Goal: Task Accomplishment & Management: Manage account settings

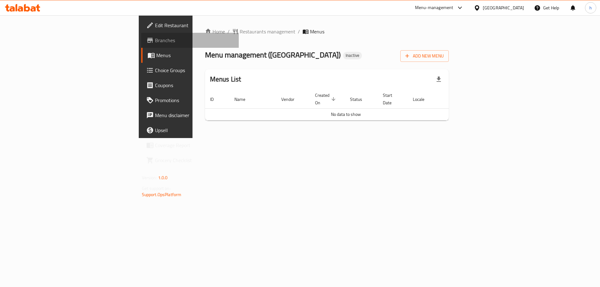
click at [155, 39] on span "Branches" at bounding box center [194, 40] width 79 height 7
click at [443, 58] on span "Add New Menu" at bounding box center [424, 56] width 38 height 8
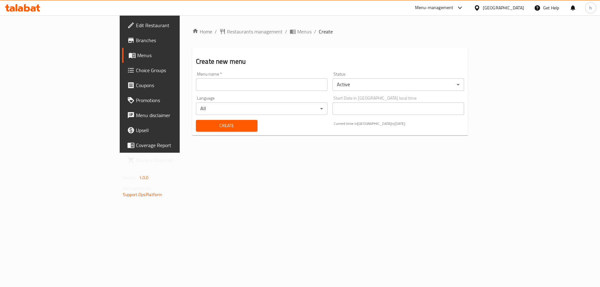
click at [196, 82] on input "text" at bounding box center [261, 84] width 131 height 12
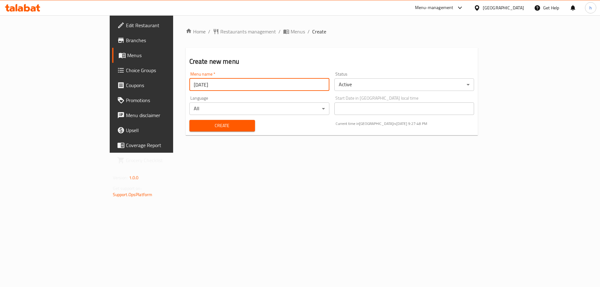
type input "12-9-2025"
click at [194, 128] on span "Create" at bounding box center [222, 126] width 56 height 8
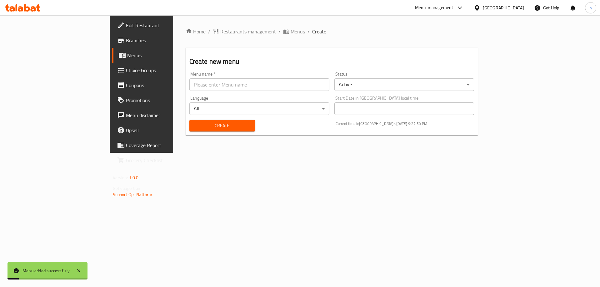
click at [127, 57] on span "Menus" at bounding box center [166, 55] width 78 height 7
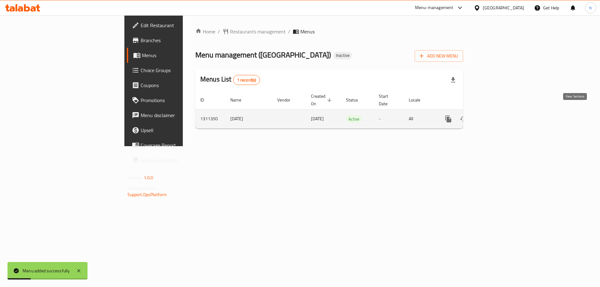
click at [497, 115] on icon "enhanced table" at bounding box center [492, 118] width 7 height 7
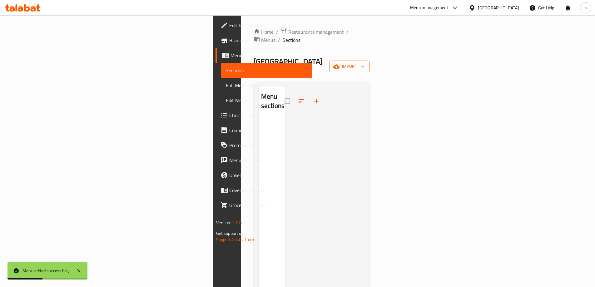
click at [364, 62] on span "import" at bounding box center [349, 66] width 30 height 8
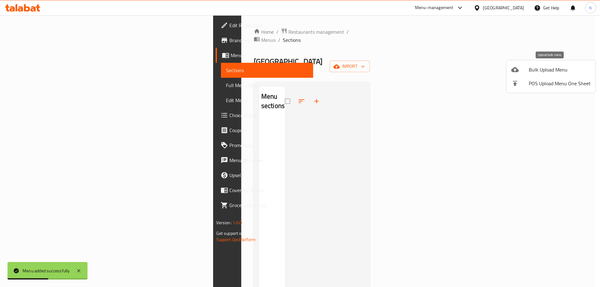
click at [539, 68] on span "Bulk Upload Menu" at bounding box center [559, 69] width 62 height 7
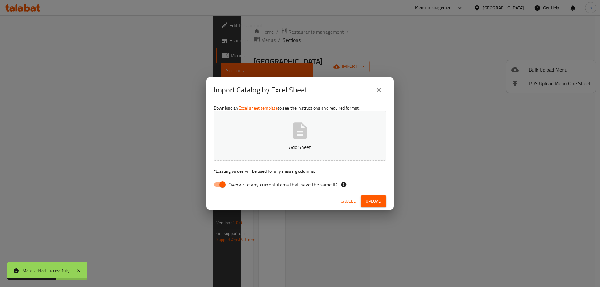
click at [235, 186] on span "Overwrite any current items that have the same ID." at bounding box center [283, 184] width 110 height 7
click at [235, 186] on input "Overwrite any current items that have the same ID." at bounding box center [223, 185] width 36 height 12
checkbox input "false"
click at [275, 133] on button "Add Sheet" at bounding box center [300, 135] width 172 height 49
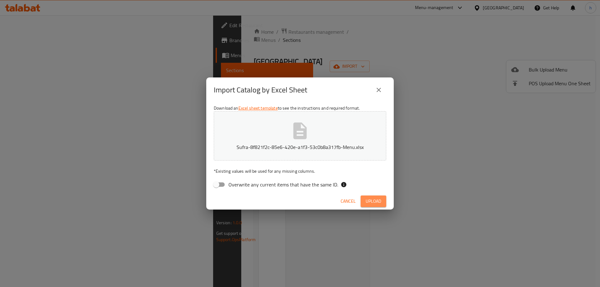
click at [384, 200] on button "Upload" at bounding box center [373, 201] width 26 height 12
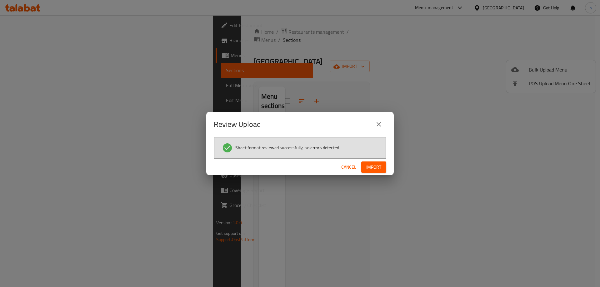
click at [376, 170] on span "Import" at bounding box center [373, 167] width 15 height 8
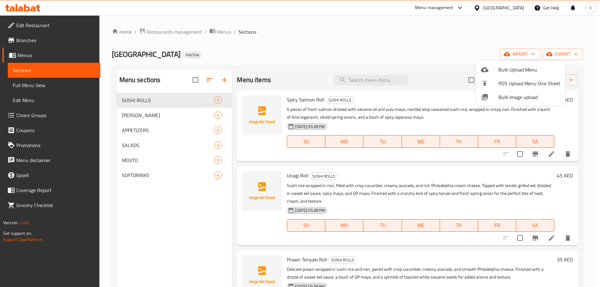
click at [366, 50] on div at bounding box center [300, 143] width 600 height 287
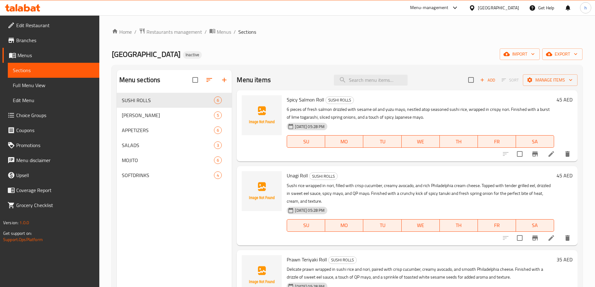
click at [23, 84] on span "Full Menu View" at bounding box center [54, 85] width 82 height 7
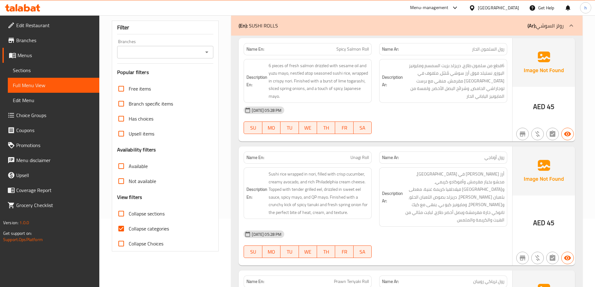
scroll to position [125, 0]
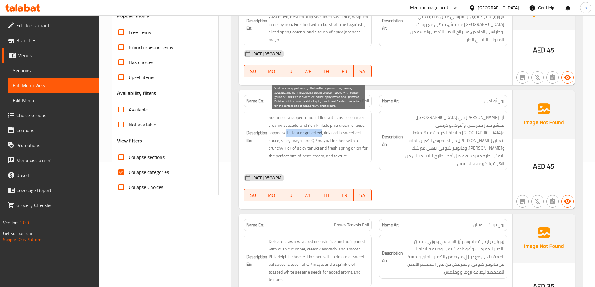
drag, startPoint x: 286, startPoint y: 134, endPoint x: 323, endPoint y: 136, distance: 36.3
click at [323, 136] on span "Sushi rice wrapped in nori, filled with crisp cucumber, creamy avocado, and ric…" at bounding box center [319, 137] width 100 height 46
drag, startPoint x: 326, startPoint y: 134, endPoint x: 326, endPoint y: 143, distance: 9.1
click at [326, 143] on span "Sushi rice wrapped in nori, filled with crisp cucumber, creamy avocado, and ric…" at bounding box center [319, 137] width 100 height 46
drag, startPoint x: 329, startPoint y: 142, endPoint x: 320, endPoint y: 150, distance: 12.2
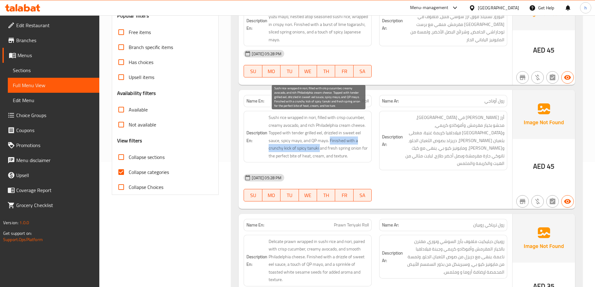
click at [320, 150] on span "Sushi rice wrapped in nori, filled with crisp cucumber, creamy avocado, and ric…" at bounding box center [319, 137] width 100 height 46
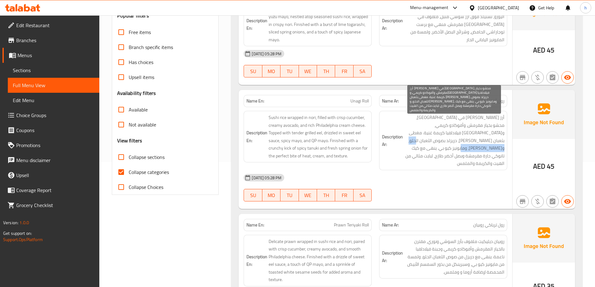
drag, startPoint x: 469, startPoint y: 141, endPoint x: 420, endPoint y: 144, distance: 48.5
click at [420, 144] on span "أرز سوشي ملفوف في نوري، محشو بخيار مقرمش، وأفوكادو كريمي، وجبنة فيلادلفيا كريمة…" at bounding box center [454, 141] width 100 height 54
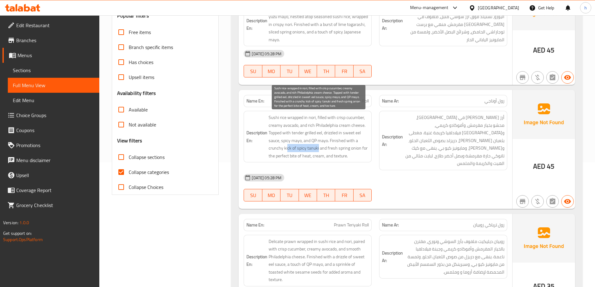
drag, startPoint x: 318, startPoint y: 148, endPoint x: 287, endPoint y: 149, distance: 30.9
click at [287, 149] on span "Sushi rice wrapped in nori, filled with crisp cucumber, creamy avocado, and ric…" at bounding box center [319, 137] width 100 height 46
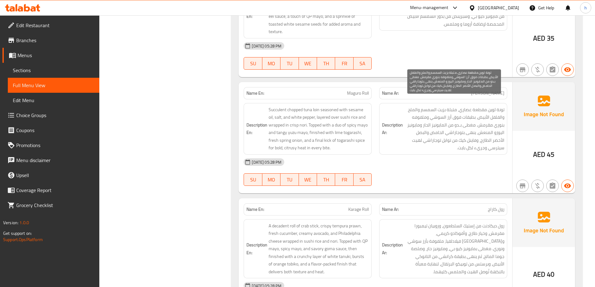
scroll to position [375, 0]
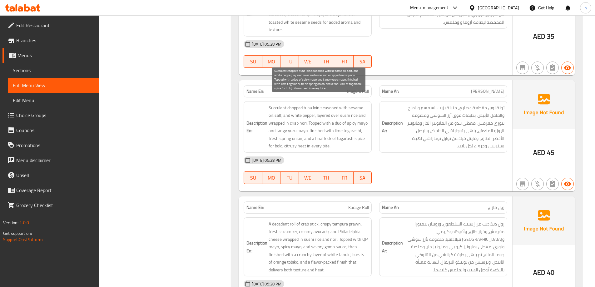
click at [311, 104] on span "Succulent chopped tuna loin seasoned with sesame oil, salt, and white pepper, l…" at bounding box center [319, 127] width 100 height 46
copy span "tuna"
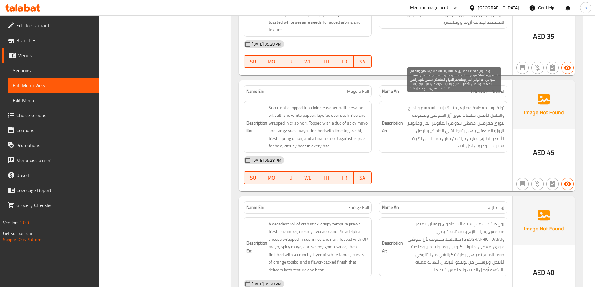
click at [491, 108] on span "تونة لوين مقطعة عصاري، متبلة بزيت السمسم والملح والفلفل الأبيض، بطبقات فوق أرز …" at bounding box center [454, 127] width 100 height 46
drag, startPoint x: 469, startPoint y: 109, endPoint x: 412, endPoint y: 111, distance: 57.5
click at [412, 111] on span "تونة لوين مقطعة عصاري، متبلة بزيت السمسم والملح والفلفل الأبيض، بطبقات فوق أرز …" at bounding box center [454, 127] width 100 height 46
drag, startPoint x: 475, startPoint y: 118, endPoint x: 424, endPoint y: 119, distance: 50.6
click at [424, 119] on span "تونة لوين مقطعة عصاري، متبلة بزيت السمسم والملح والفلفل الأبيض، بطبقات فوق أرز …" at bounding box center [454, 127] width 100 height 46
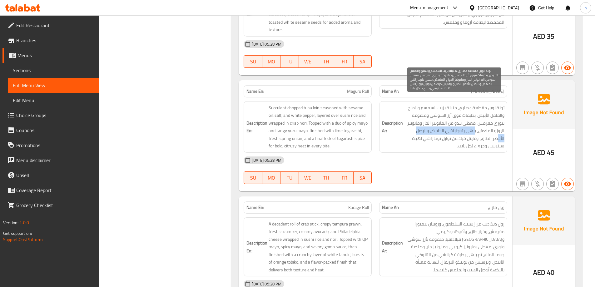
drag, startPoint x: 475, startPoint y: 125, endPoint x: 410, endPoint y: 126, distance: 65.0
click at [410, 126] on span "تونة لوين مقطعة عصاري، متبلة بزيت السمسم والملح والفلفل الأبيض، بطبقات فوق أرز …" at bounding box center [454, 127] width 100 height 46
drag, startPoint x: 488, startPoint y: 131, endPoint x: 408, endPoint y: 134, distance: 80.9
click at [408, 134] on span "تونة لوين مقطعة عصاري، متبلة بزيت السمسم والملح والفلفل الأبيض، بطبقات فوق أرز …" at bounding box center [454, 127] width 100 height 46
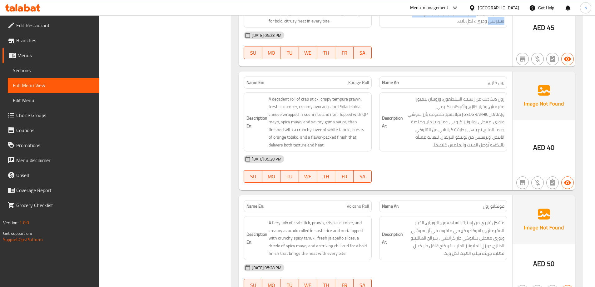
scroll to position [468, 0]
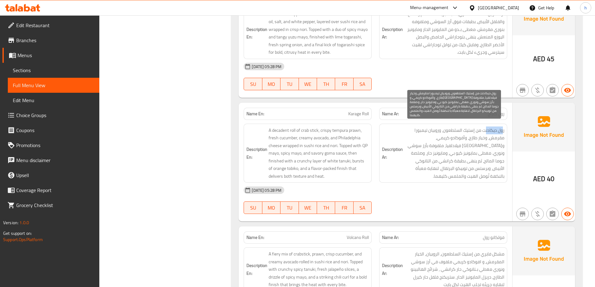
drag, startPoint x: 502, startPoint y: 123, endPoint x: 486, endPoint y: 122, distance: 16.0
click at [486, 126] on span "رول ديكادنت من إستيك السلطعون، وروبيان تيمبورا مقرمش، وخيار طازج، وأفوكادو كريم…" at bounding box center [454, 153] width 100 height 54
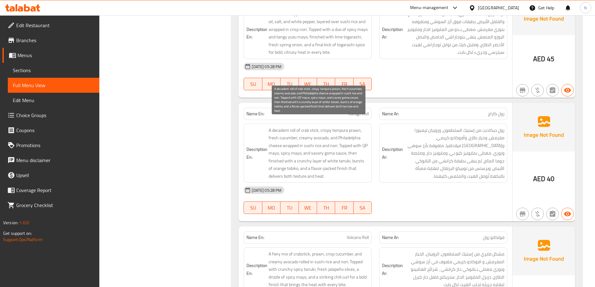
click at [287, 126] on span "A decadent roll of crab stick, crispy tempura prawn, fresh cucumber, creamy avo…" at bounding box center [319, 153] width 100 height 54
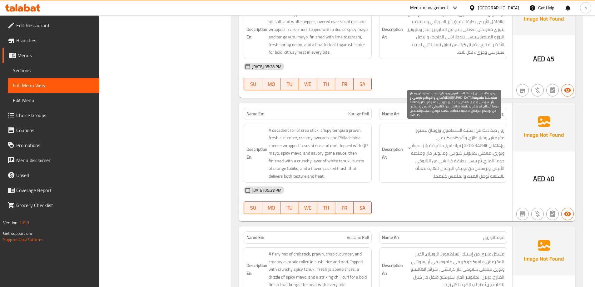
click at [500, 126] on span "رول ديكادنت من إستيك السلطعون، وروبيان تيمبورا مقرمش، وخيار طازج، وأفوكادو كريم…" at bounding box center [454, 153] width 100 height 54
click at [492, 126] on span "رول ديكادنت من إستيك السلطعون، وروبيان تيمبورا مقرمش، وخيار طازج، وأفوكادو كريم…" at bounding box center [454, 153] width 100 height 54
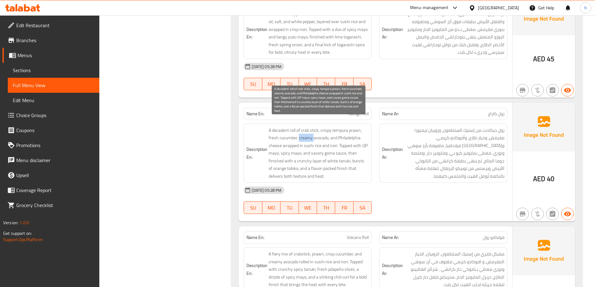
drag, startPoint x: 299, startPoint y: 130, endPoint x: 314, endPoint y: 131, distance: 14.7
click at [314, 131] on span "A decadent roll of crab stick, crispy tempura prawn, fresh cucumber, creamy avo…" at bounding box center [319, 153] width 100 height 54
drag, startPoint x: 282, startPoint y: 139, endPoint x: 325, endPoint y: 139, distance: 42.8
click at [325, 139] on span "A decadent roll of crab stick, crispy tempura prawn, fresh cucumber, creamy avo…" at bounding box center [319, 153] width 100 height 54
click at [334, 137] on span "A decadent roll of crab stick, crispy tempura prawn, fresh cucumber, creamy avo…" at bounding box center [319, 153] width 100 height 54
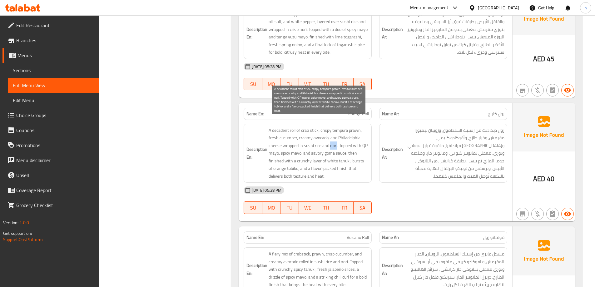
click at [334, 137] on span "A decadent roll of crab stick, crispy tempura prawn, fresh cucumber, creamy avo…" at bounding box center [319, 153] width 100 height 54
drag, startPoint x: 339, startPoint y: 138, endPoint x: 280, endPoint y: 146, distance: 59.6
click at [280, 146] on span "A decadent roll of crab stick, crispy tempura prawn, fresh cucumber, creamy avo…" at bounding box center [319, 153] width 100 height 54
drag, startPoint x: 281, startPoint y: 146, endPoint x: 297, endPoint y: 146, distance: 15.9
click at [297, 146] on span "A decadent roll of crab stick, crispy tempura prawn, fresh cucumber, creamy avo…" at bounding box center [319, 153] width 100 height 54
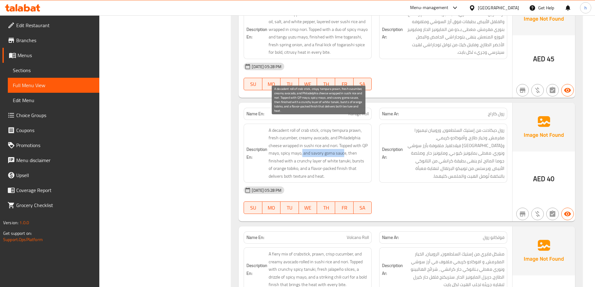
drag, startPoint x: 303, startPoint y: 147, endPoint x: 344, endPoint y: 147, distance: 41.8
click at [344, 147] on span "A decadent roll of crab stick, crispy tempura prawn, fresh cucumber, creamy avo…" at bounding box center [319, 153] width 100 height 54
click at [351, 147] on span "A decadent roll of crab stick, crispy tempura prawn, fresh cucumber, creamy avo…" at bounding box center [319, 153] width 100 height 54
drag, startPoint x: 318, startPoint y: 154, endPoint x: 303, endPoint y: 154, distance: 15.6
click at [303, 154] on span "A decadent roll of crab stick, crispy tempura prawn, fresh cucumber, creamy avo…" at bounding box center [319, 153] width 100 height 54
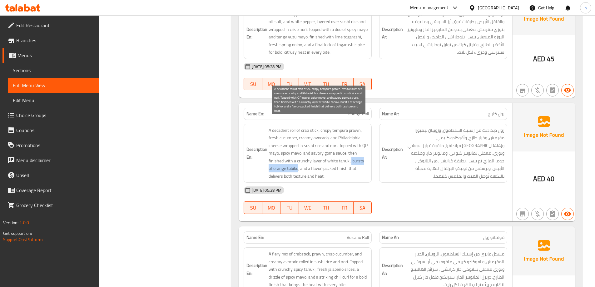
drag, startPoint x: 351, startPoint y: 154, endPoint x: 294, endPoint y: 162, distance: 57.1
click at [294, 162] on span "A decadent roll of crab stick, crispy tempura prawn, fresh cucumber, creamy avo…" at bounding box center [319, 153] width 100 height 54
drag, startPoint x: 334, startPoint y: 161, endPoint x: 319, endPoint y: 161, distance: 15.0
click at [319, 161] on span "A decadent roll of crab stick, crispy tempura prawn, fresh cucumber, creamy avo…" at bounding box center [319, 153] width 100 height 54
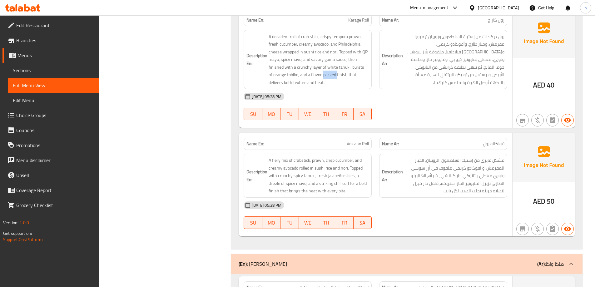
scroll to position [593, 0]
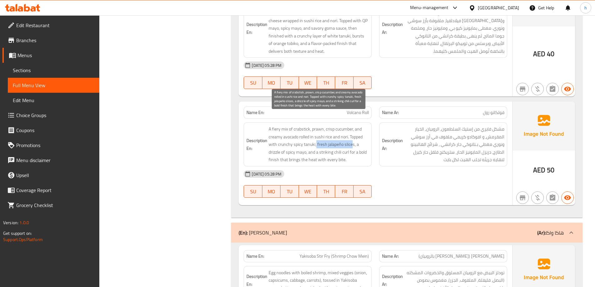
drag, startPoint x: 316, startPoint y: 139, endPoint x: 352, endPoint y: 141, distance: 36.3
click at [352, 141] on span "A fiery mix of crabstick, prawn, crisp cucumber, and creamy avocado rolled in s…" at bounding box center [319, 144] width 100 height 38
click at [275, 146] on span "A fiery mix of crabstick, prawn, crisp cucumber, and creamy avocado rolled in s…" at bounding box center [319, 144] width 100 height 38
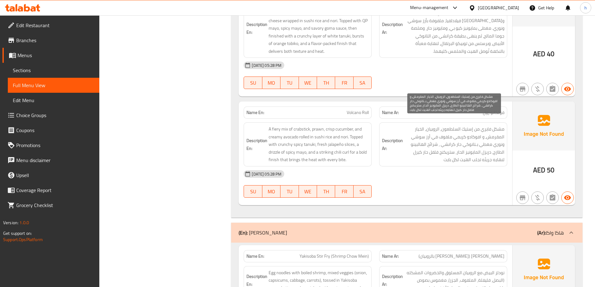
click at [488, 146] on span "مشكل فايري من إستيك السلطعون, الروبيان, الخيار المقرمش, و افوكادو كريمي ملفوف ف…" at bounding box center [454, 144] width 100 height 38
click at [457, 148] on span "مشكل فايري من إستيك السلطعون, الروبيان, الخيار المقرمش, و افوكادو كريمي ملفوف ف…" at bounding box center [454, 144] width 100 height 38
click at [469, 145] on span "مشكل فايري من إستيك السلطعون, الروبيان, الخيار المقرمش, و افوكادو كريمي ملفوف ف…" at bounding box center [454, 144] width 100 height 38
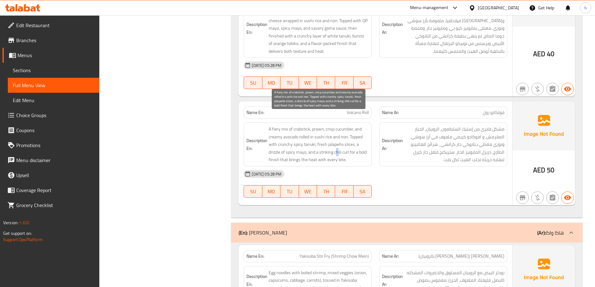
click at [338, 146] on span "A fiery mix of crabstick, prawn, crisp cucumber, and creamy avocado rolled in s…" at bounding box center [319, 144] width 100 height 38
click at [346, 146] on span "A fiery mix of crabstick, prawn, crisp cucumber, and creamy avocado rolled in s…" at bounding box center [319, 144] width 100 height 38
drag, startPoint x: 351, startPoint y: 145, endPoint x: 366, endPoint y: 145, distance: 15.6
click at [366, 145] on span "A fiery mix of crabstick, prawn, crisp cucumber, and creamy avocado rolled in s…" at bounding box center [319, 144] width 100 height 38
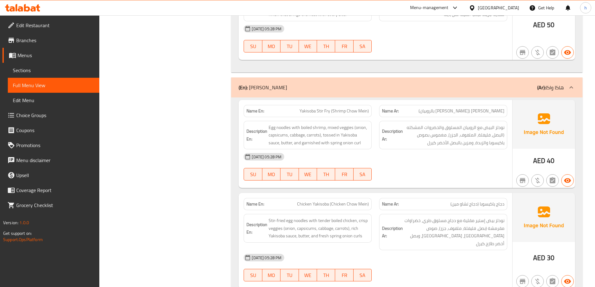
scroll to position [750, 0]
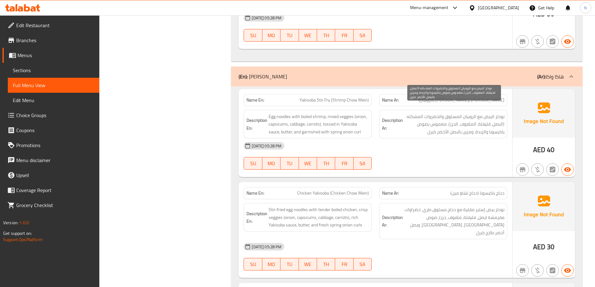
click at [472, 113] on span "نودلز البيض مع الروبيان المسلوق والخضروات المشكله (البصل، فليفلة، الملفوف، الجز…" at bounding box center [454, 124] width 100 height 23
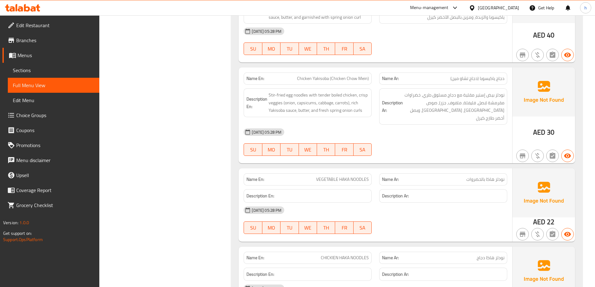
scroll to position [874, 0]
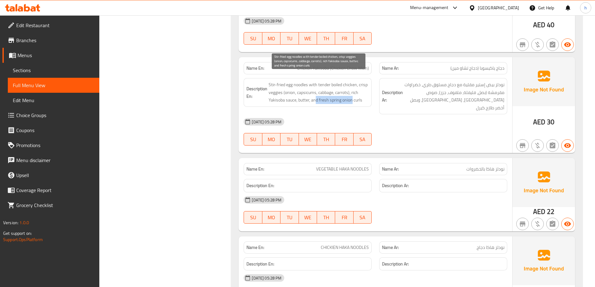
drag, startPoint x: 315, startPoint y: 93, endPoint x: 352, endPoint y: 93, distance: 37.2
click at [352, 93] on span "Stir-fried egg noodles with tender boiled chicken, crisp veggies (onion, capsic…" at bounding box center [319, 92] width 100 height 23
click at [358, 93] on span "Stir-fried egg noodles with tender boiled chicken, crisp veggies (onion, capsic…" at bounding box center [319, 92] width 100 height 23
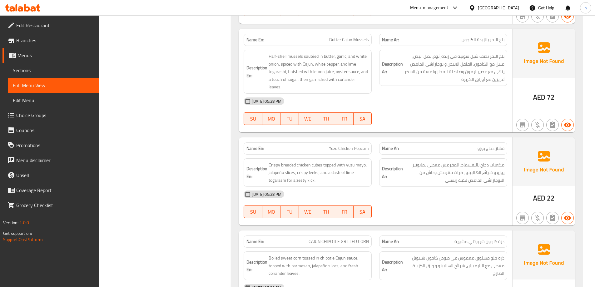
scroll to position [1343, 0]
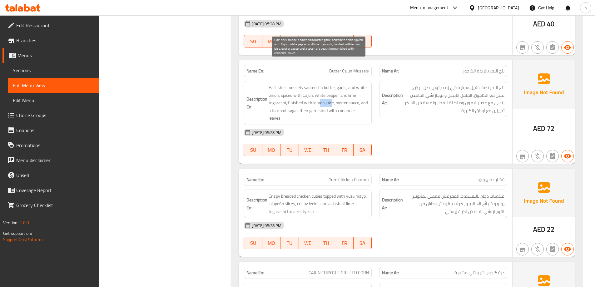
drag, startPoint x: 332, startPoint y: 82, endPoint x: 318, endPoint y: 80, distance: 13.6
click at [318, 84] on span "Half-shell mussels sautéed in butter, garlic, and white onion, spiced with Caju…" at bounding box center [319, 103] width 100 height 38
drag, startPoint x: 336, startPoint y: 81, endPoint x: 353, endPoint y: 81, distance: 17.2
click at [353, 84] on span "Half-shell mussels sautéed in butter, garlic, and white onion, spiced with Caju…" at bounding box center [319, 103] width 100 height 38
click at [360, 84] on span "Half-shell mussels sautéed in butter, garlic, and white onion, spiced with Caju…" at bounding box center [319, 103] width 100 height 38
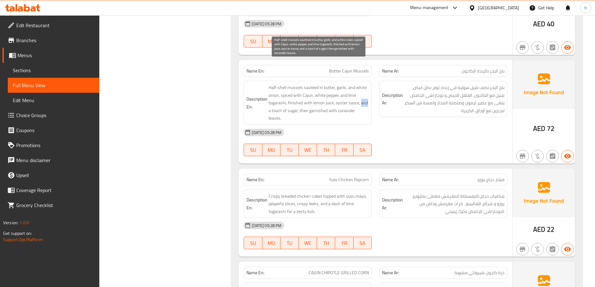
click at [360, 84] on span "Half-shell mussels sautéed in butter, garlic, and white onion, spiced with Caju…" at bounding box center [319, 103] width 100 height 38
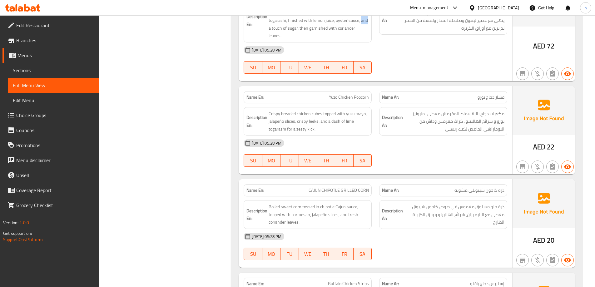
scroll to position [1437, 0]
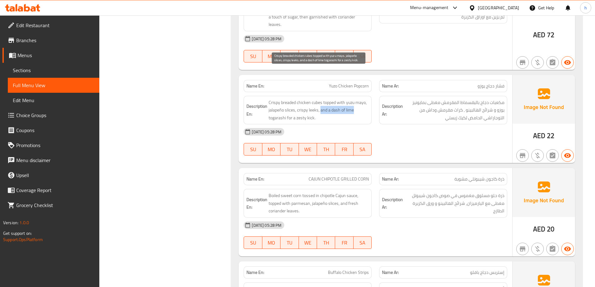
drag, startPoint x: 321, startPoint y: 80, endPoint x: 356, endPoint y: 83, distance: 35.1
click at [356, 99] on span "Crispy breaded chicken cubes topped with yuzu mayo, jalapeño slices, crispy lee…" at bounding box center [319, 110] width 100 height 23
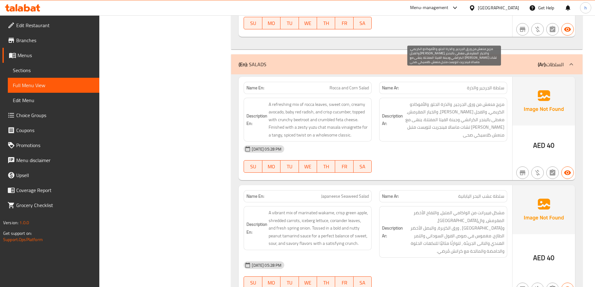
scroll to position [1874, 0]
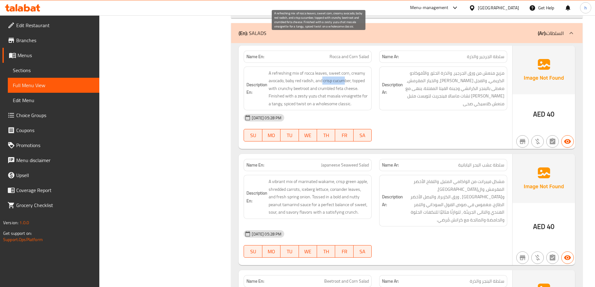
drag, startPoint x: 323, startPoint y: 49, endPoint x: 344, endPoint y: 50, distance: 21.3
click at [344, 69] on span "A refreshing mix of rocca leaves, sweet corn, creamy avocado, baby red radish, …" at bounding box center [319, 88] width 100 height 38
click at [356, 69] on span "A refreshing mix of rocca leaves, sweet corn, creamy avocado, baby red radish, …" at bounding box center [319, 88] width 100 height 38
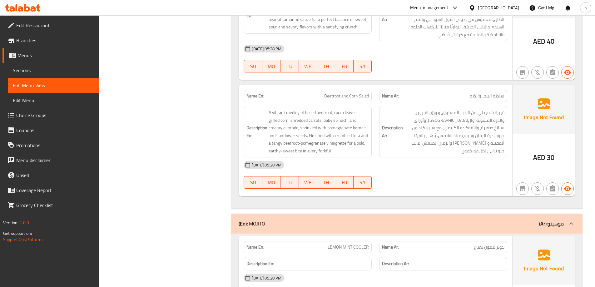
scroll to position [2061, 0]
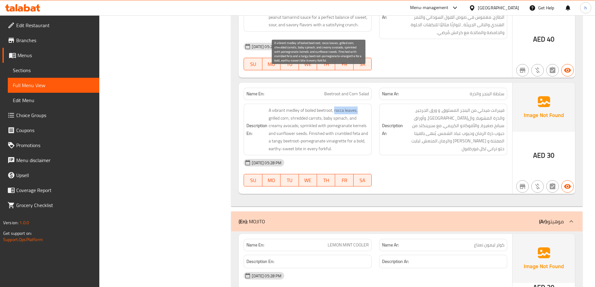
drag, startPoint x: 336, startPoint y: 73, endPoint x: 366, endPoint y: 73, distance: 30.6
click at [366, 106] on span "A vibrant medley of boiled beetroot, rocca leaves, grilled corn, shredded carro…" at bounding box center [319, 129] width 100 height 46
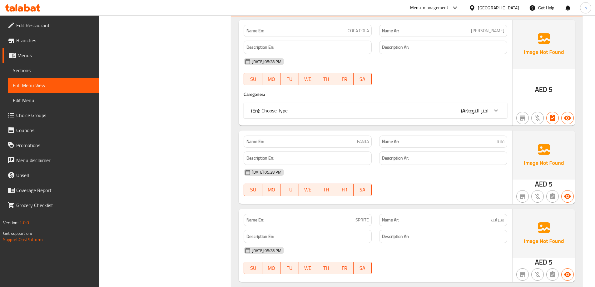
scroll to position [2717, 0]
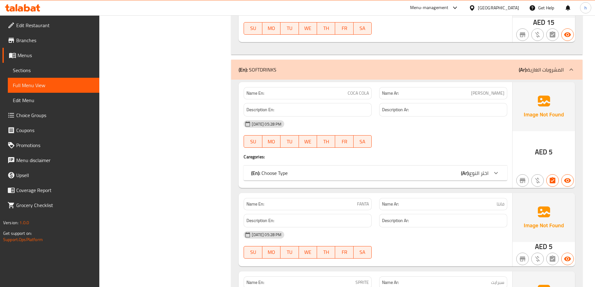
click at [472, 168] on span "اختر النوع" at bounding box center [478, 172] width 19 height 9
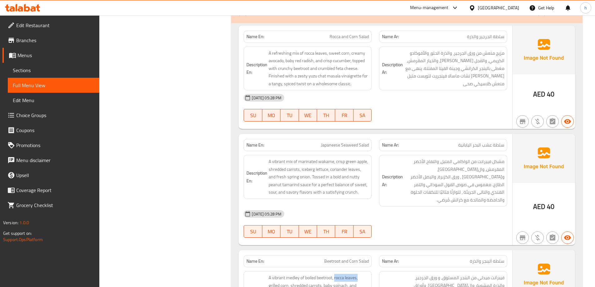
scroll to position [1835, 0]
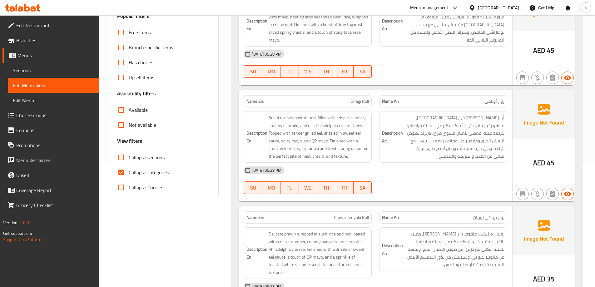
scroll to position [125, 0]
click at [36, 69] on span "Sections" at bounding box center [54, 70] width 82 height 7
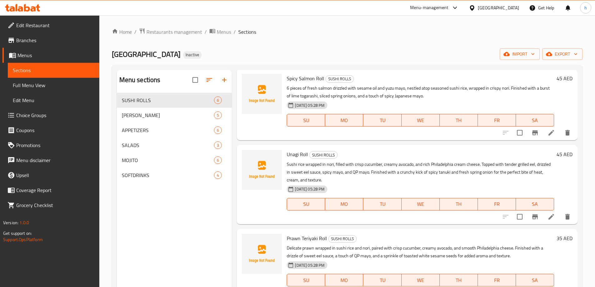
scroll to position [31, 0]
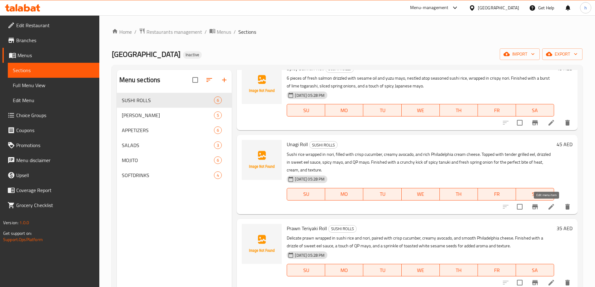
click at [547, 210] on icon at bounding box center [550, 206] width 7 height 7
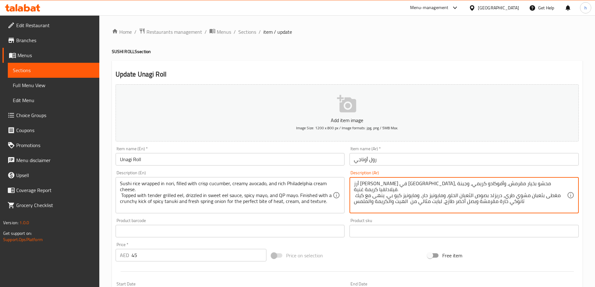
click at [485, 196] on textarea "أرز سوشي ملفوف في نوري، محشو بخيار مقرمش، وأفوكادو كريمي، وجبنة فيلادلفيا كريمة…" at bounding box center [460, 196] width 213 height 30
type textarea "أرز [PERSON_NAME] في [GEOGRAPHIC_DATA]، محشو بخيار مقرمش، وأفوكادو كريمي، و[GEO…"
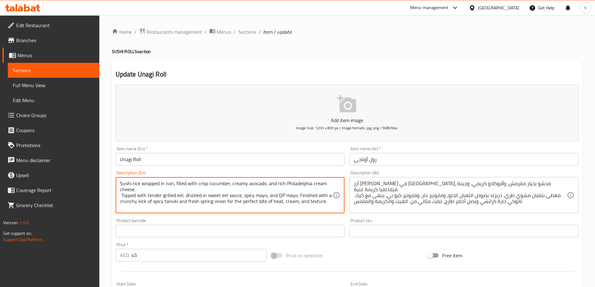
drag, startPoint x: 182, startPoint y: 205, endPoint x: 212, endPoint y: 203, distance: 29.8
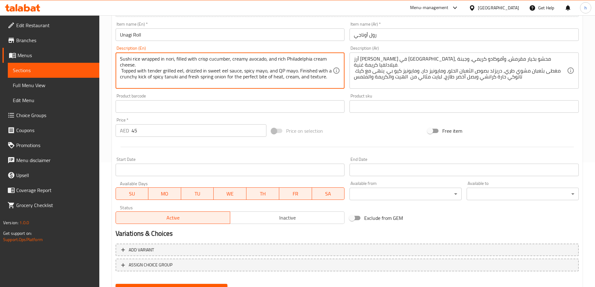
scroll to position [154, 0]
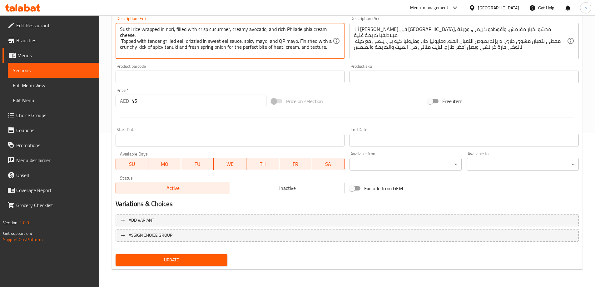
click at [171, 259] on span "Update" at bounding box center [172, 260] width 102 height 8
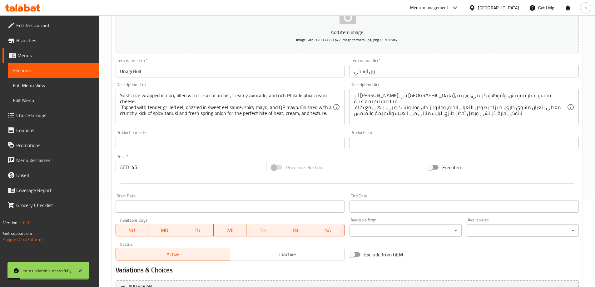
scroll to position [0, 0]
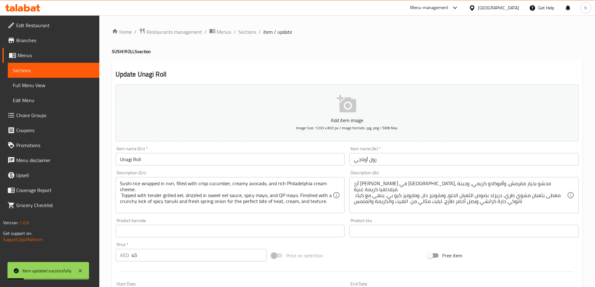
click at [251, 32] on span "Sections" at bounding box center [247, 31] width 18 height 7
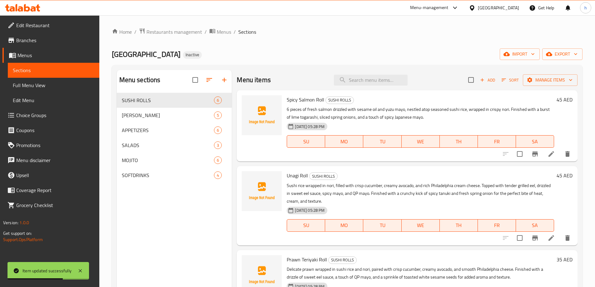
scroll to position [62, 0]
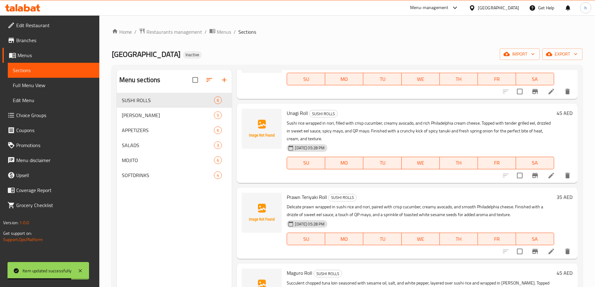
click at [547, 255] on icon at bounding box center [550, 251] width 7 height 7
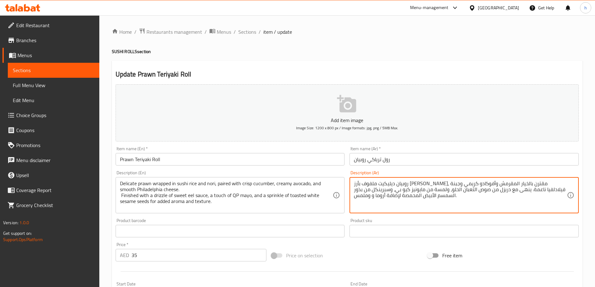
drag, startPoint x: 373, startPoint y: 190, endPoint x: 381, endPoint y: 193, distance: 8.2
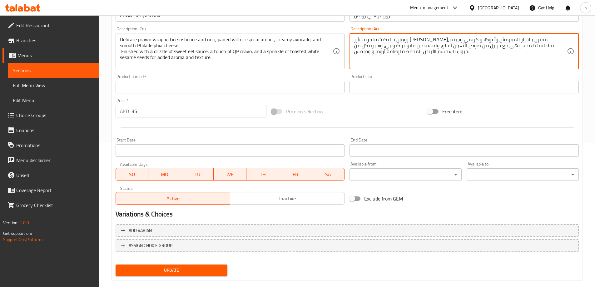
scroll to position [154, 0]
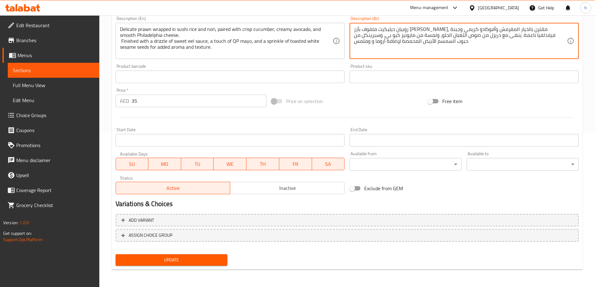
type textarea "روبيان ديليكيت ملفوف بأرز السوشي ونوري، مقترن بالخيار المقرمش وأفوكادو كريمي وج…"
click at [172, 257] on span "Update" at bounding box center [172, 260] width 102 height 8
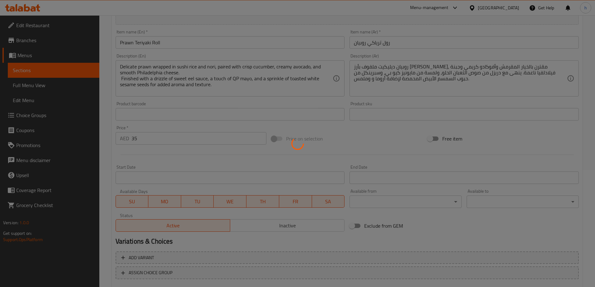
scroll to position [0, 0]
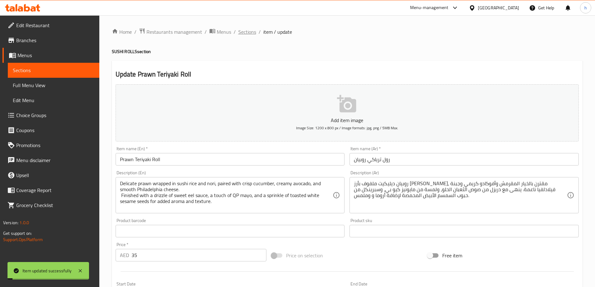
click at [250, 33] on span "Sections" at bounding box center [247, 31] width 18 height 7
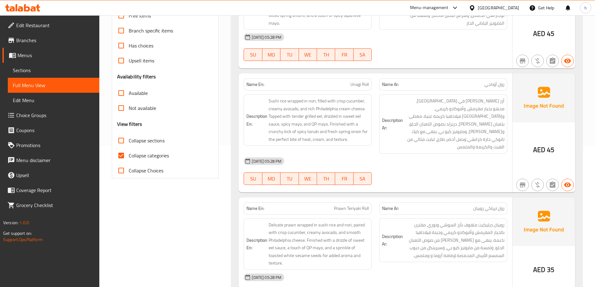
scroll to position [187, 0]
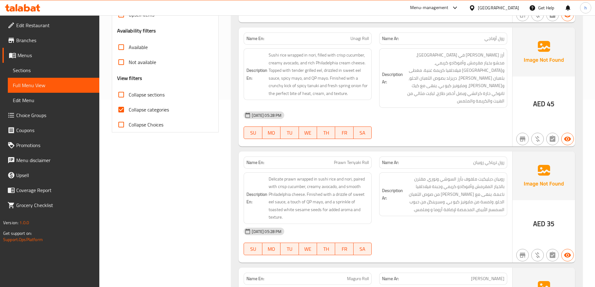
click at [147, 109] on span "Collapse categories" at bounding box center [149, 109] width 40 height 7
click at [129, 109] on input "Collapse categories" at bounding box center [121, 109] width 15 height 15
checkbox input "false"
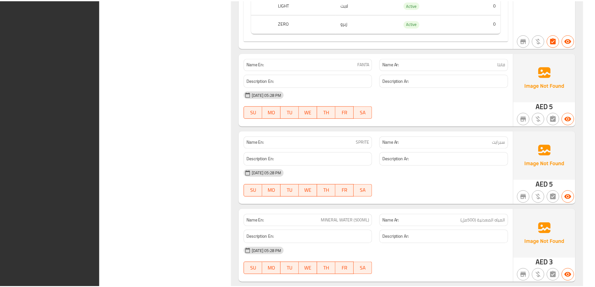
scroll to position [2928, 0]
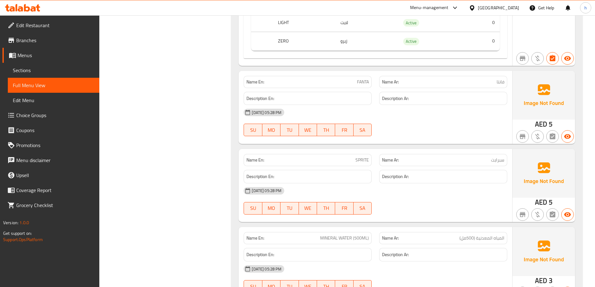
click at [44, 70] on span "Sections" at bounding box center [54, 70] width 82 height 7
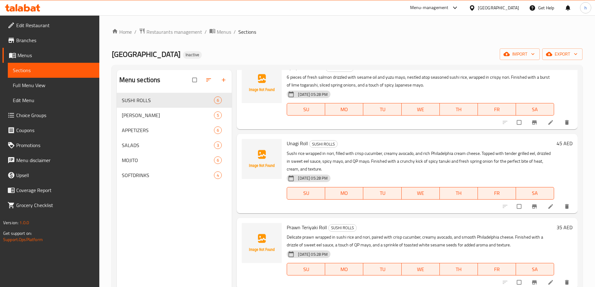
scroll to position [62, 0]
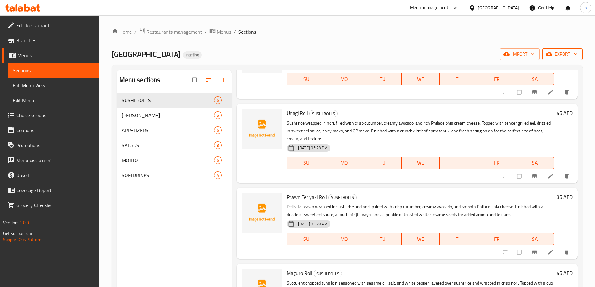
click at [570, 57] on span "export" at bounding box center [562, 54] width 30 height 8
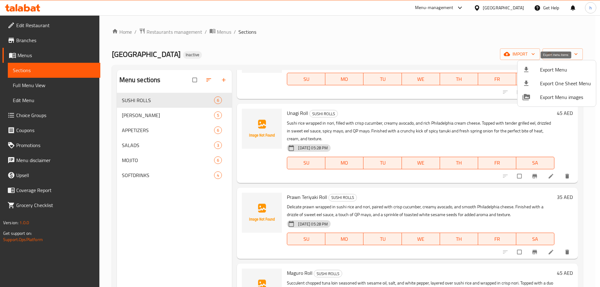
click at [559, 68] on span "Export Menu" at bounding box center [565, 69] width 51 height 7
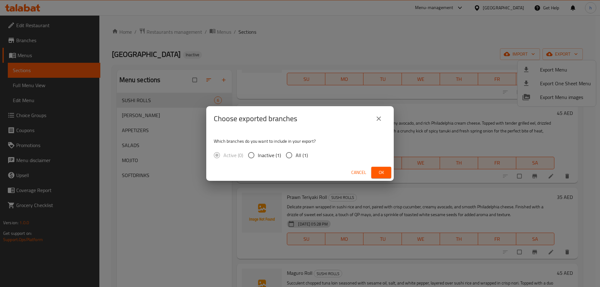
click at [296, 155] on span "All (1)" at bounding box center [301, 154] width 12 height 7
click at [295, 155] on input "All (1)" at bounding box center [288, 155] width 13 height 13
radio input "true"
click at [379, 171] on span "Ok" at bounding box center [381, 173] width 10 height 8
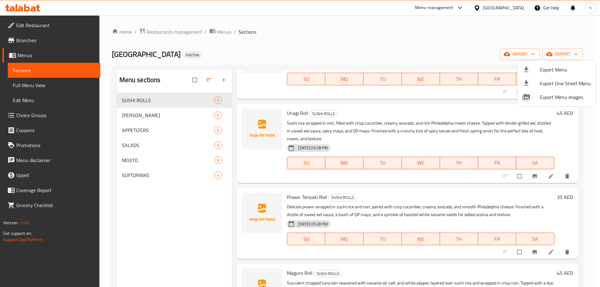
click at [144, 256] on div at bounding box center [300, 143] width 600 height 287
